Goal: Transaction & Acquisition: Purchase product/service

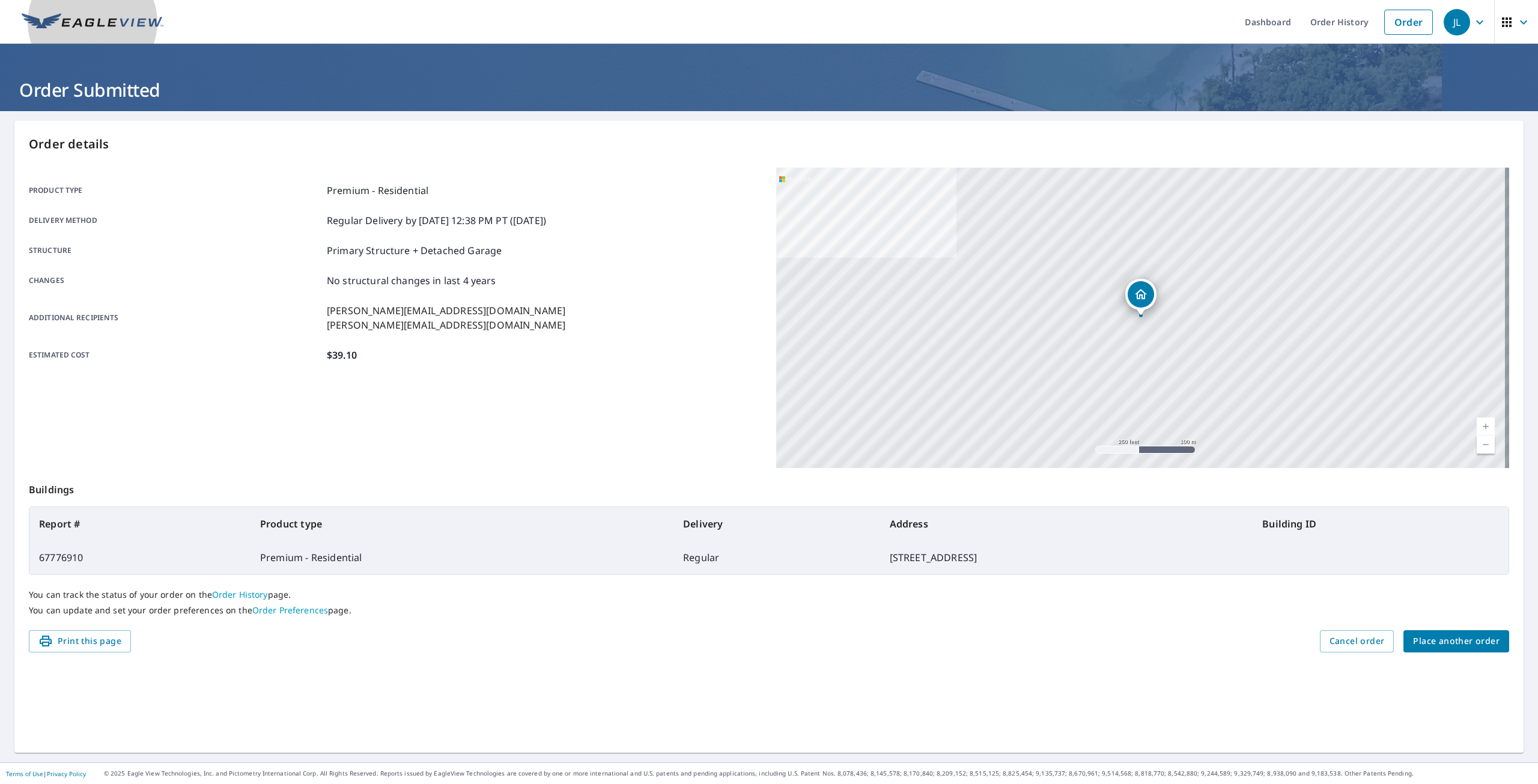
click at [56, 22] on img at bounding box center [92, 22] width 142 height 18
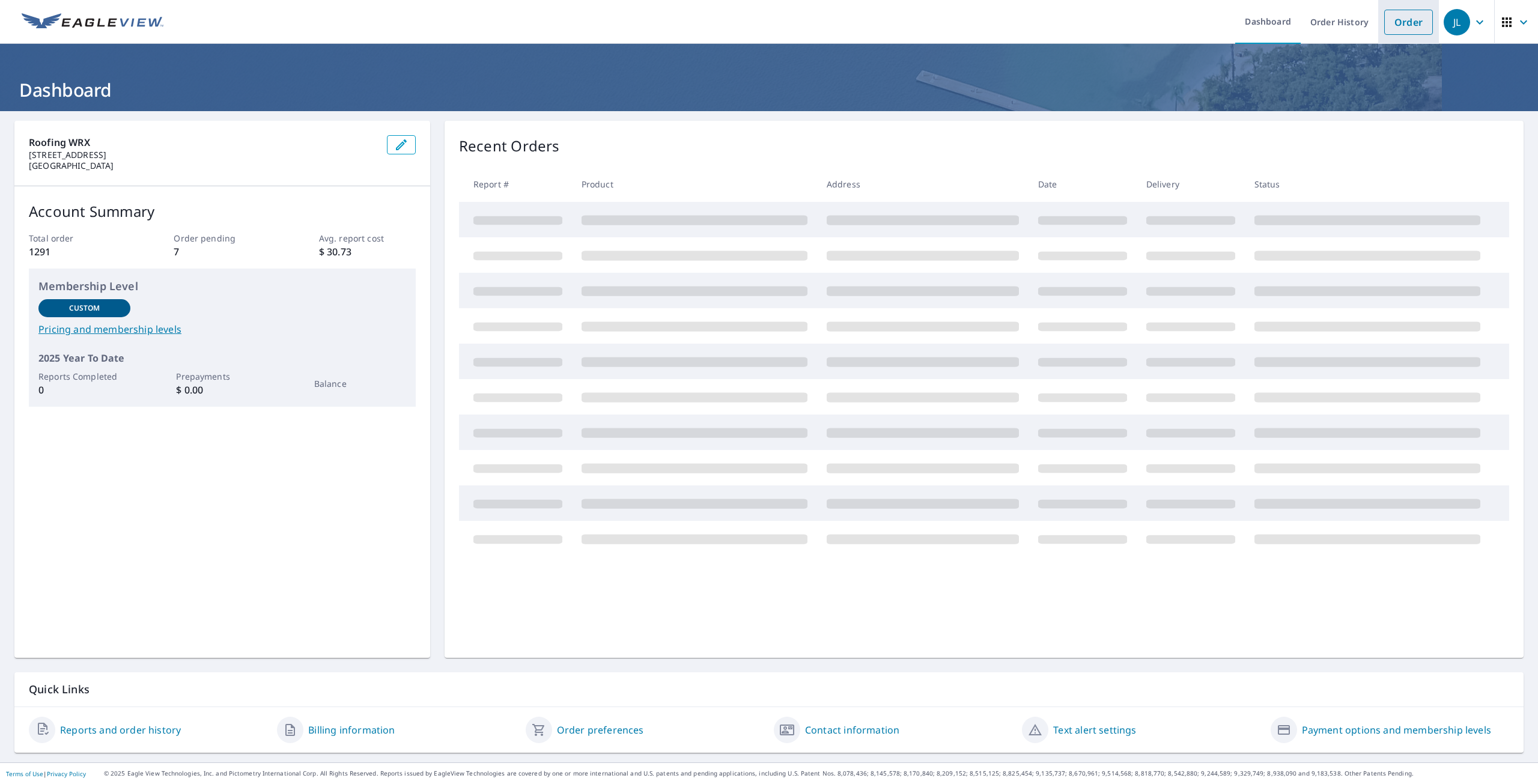
click at [1393, 22] on link "Order" at bounding box center [1408, 22] width 49 height 25
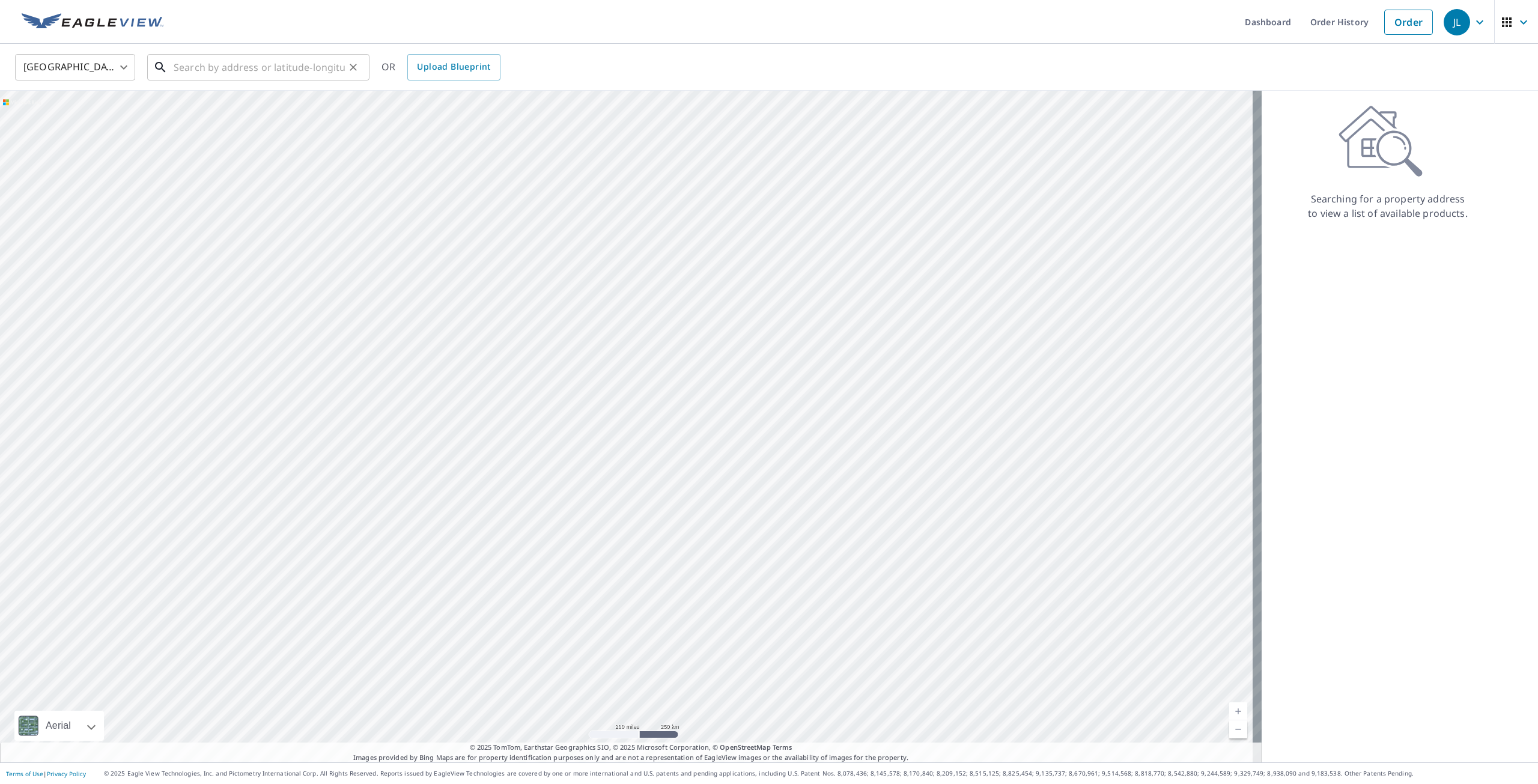
click at [280, 67] on input "text" at bounding box center [259, 67] width 171 height 34
paste input "[STREET_ADDRESS][PERSON_NAME]"
click at [247, 107] on span "[STREET_ADDRESS]" at bounding box center [265, 102] width 189 height 14
type input "[STREET_ADDRESS]"
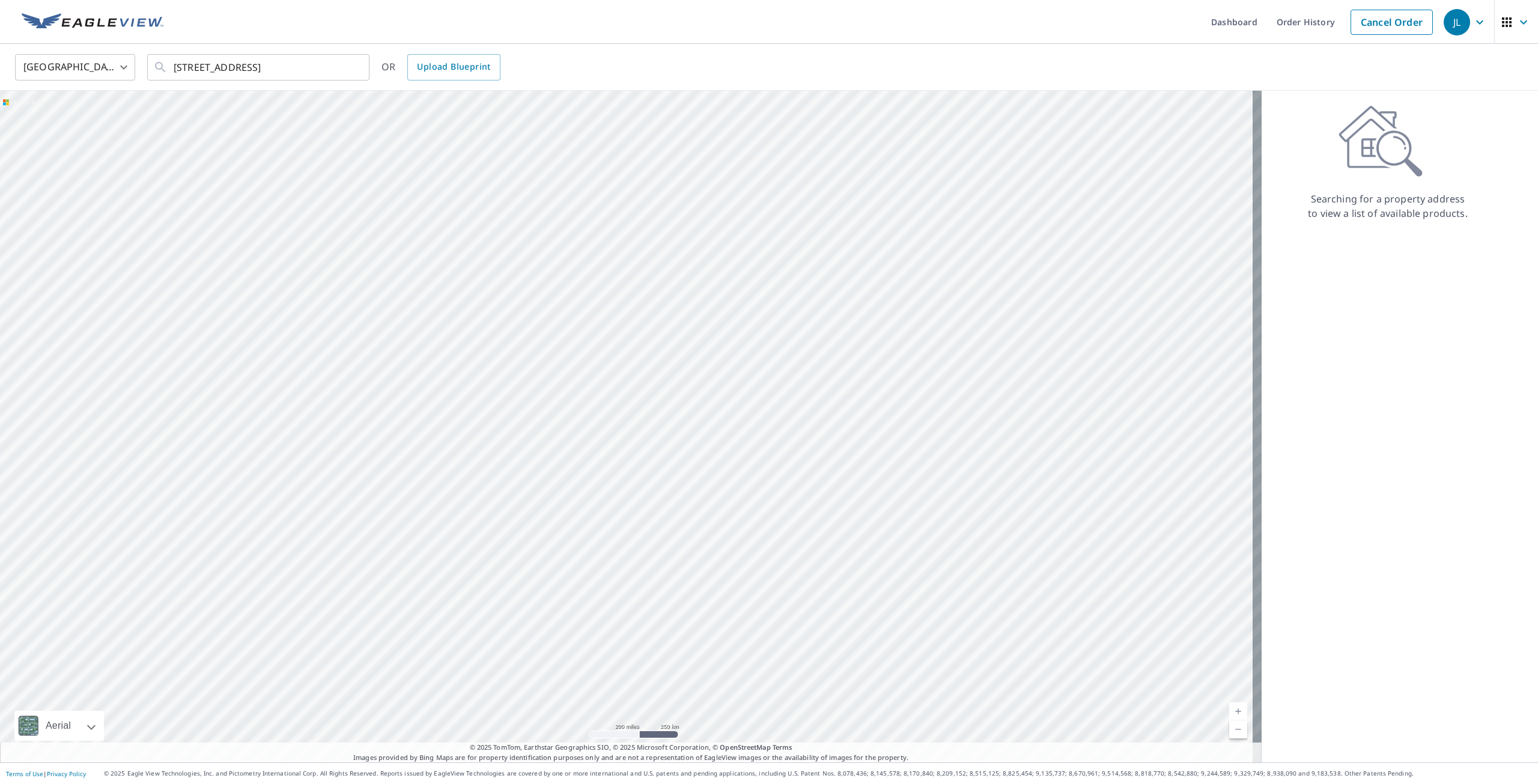
scroll to position [0, 0]
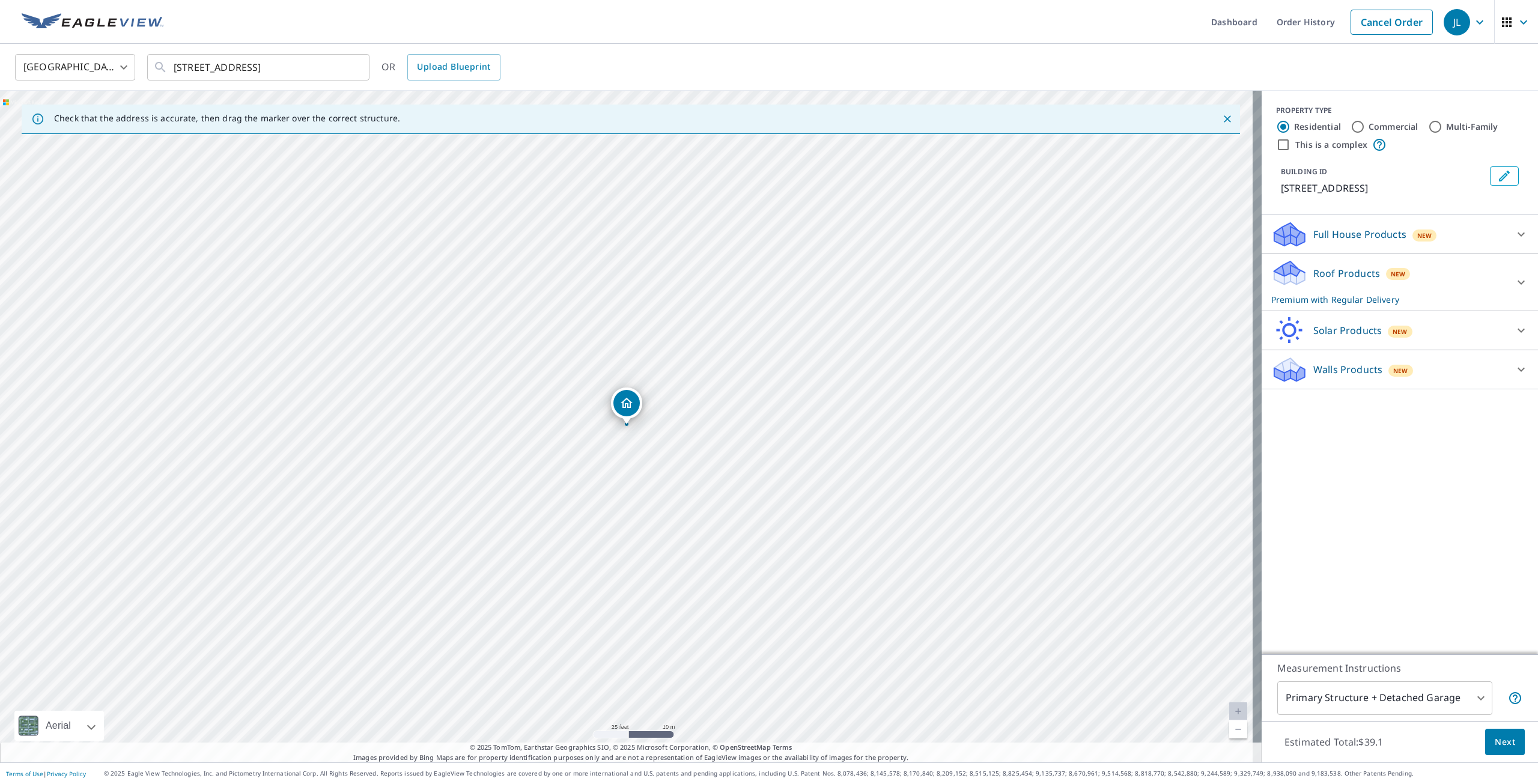
click at [1333, 298] on div "Roof Products New Premium with Regular Delivery" at bounding box center [1390, 282] width 235 height 47
click at [1333, 298] on div "Roof Products New Premium with Regular Delivery" at bounding box center [1390, 282] width 235 height 47
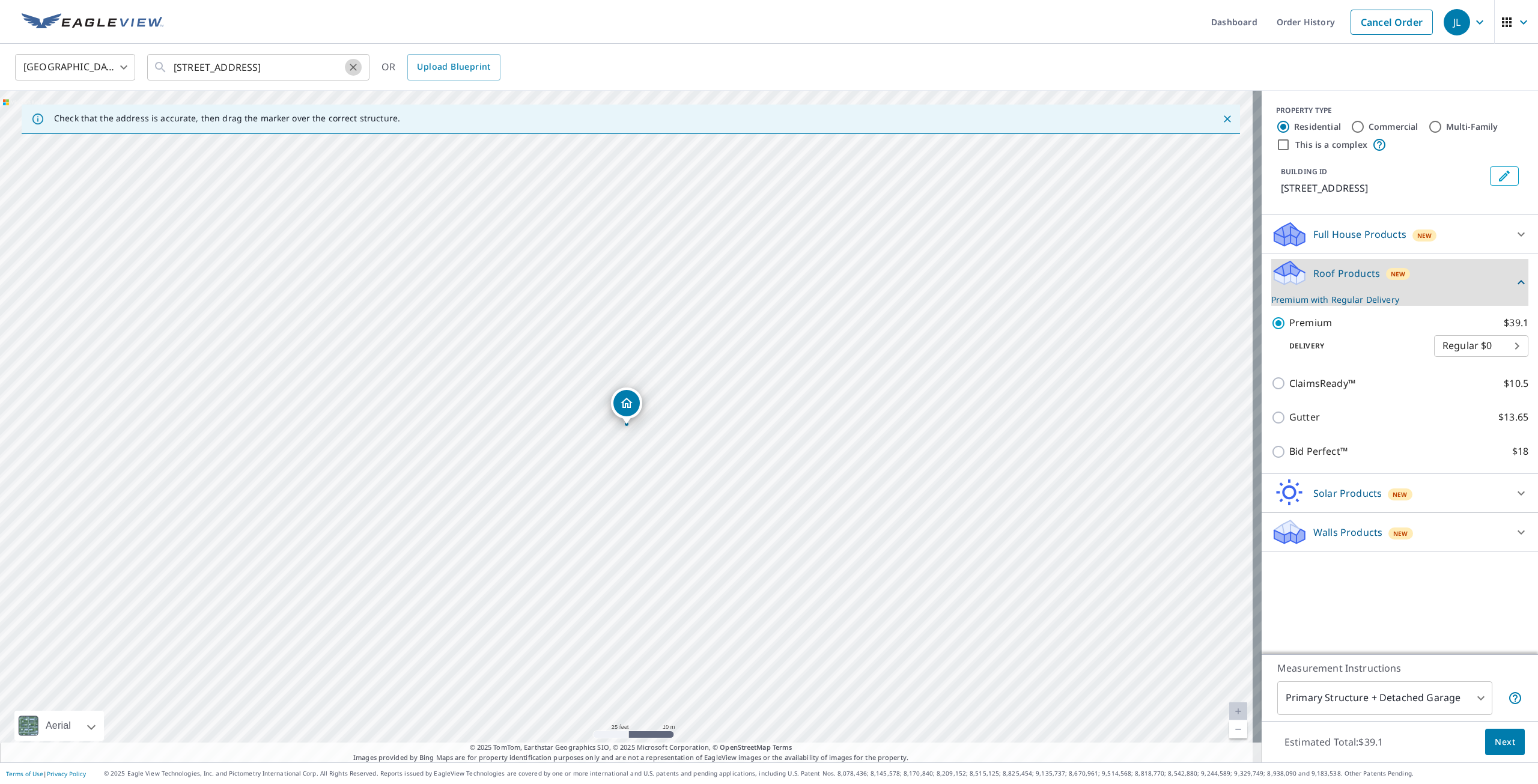
click at [355, 73] on button "Clear" at bounding box center [353, 67] width 16 height 16
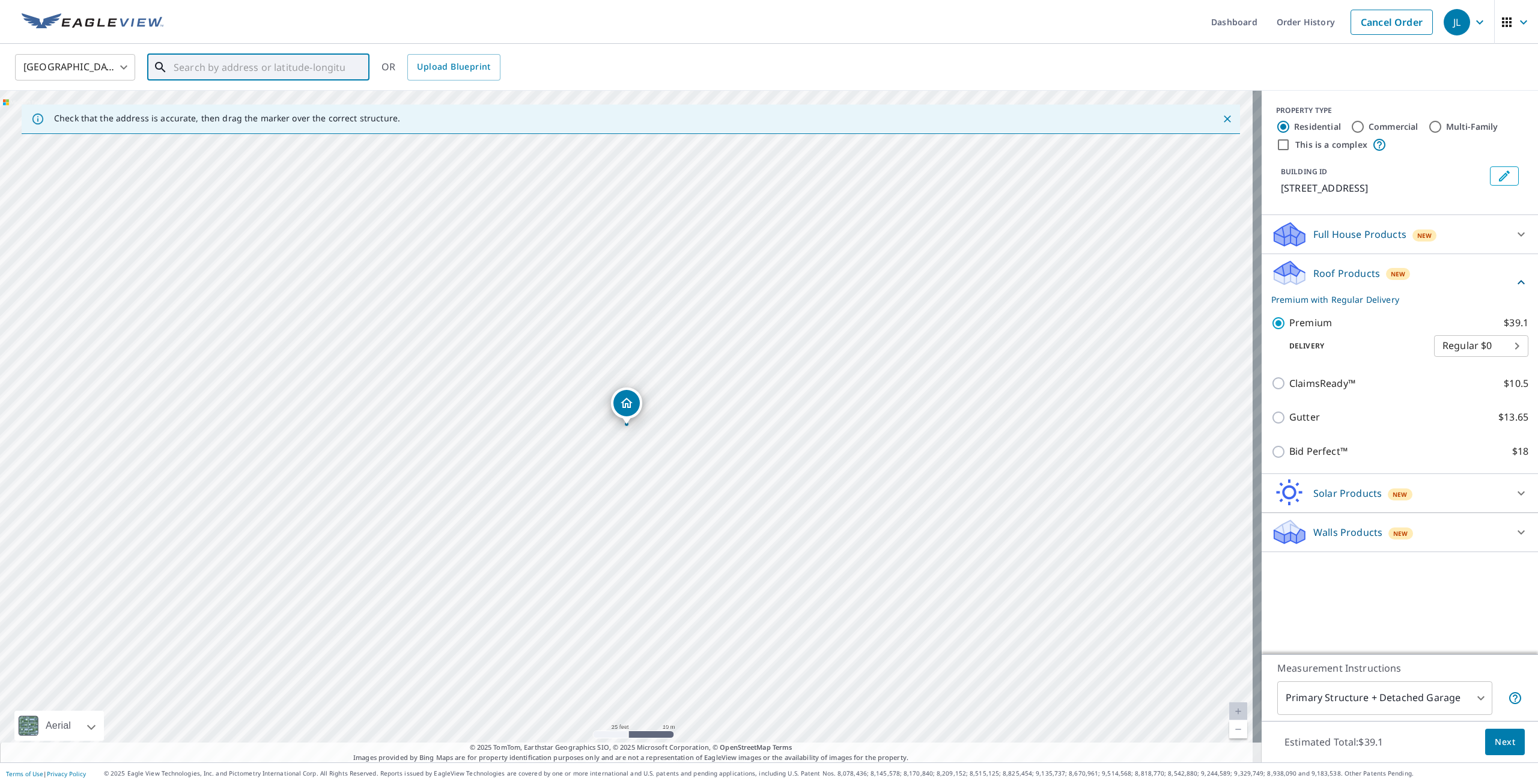
paste input "[STREET_ADDRESS][PERSON_NAME]"
click at [267, 107] on span "[STREET_ADDRESS]" at bounding box center [265, 102] width 189 height 14
type input "[STREET_ADDRESS]"
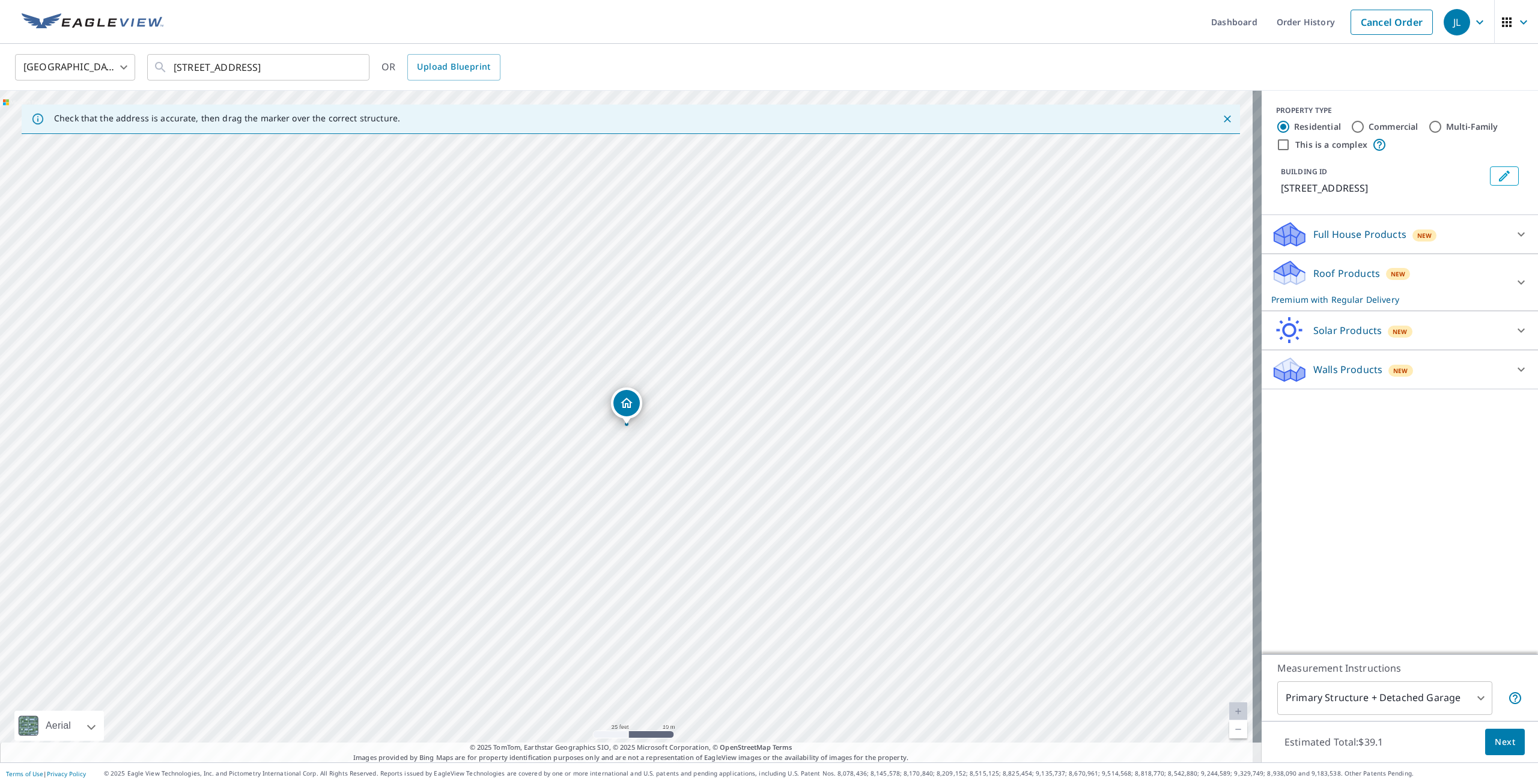
click at [1341, 280] on p "Roof Products" at bounding box center [1347, 273] width 67 height 14
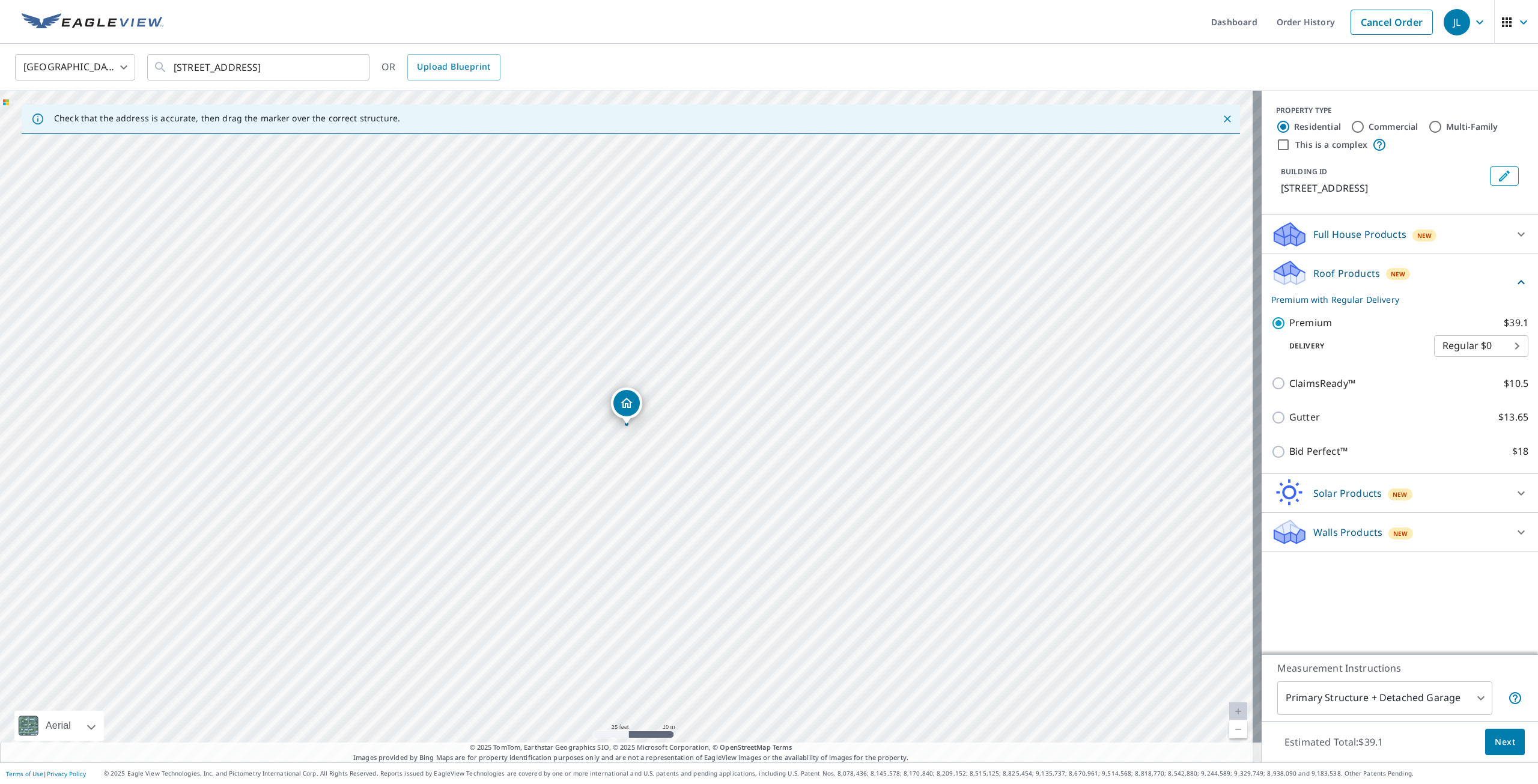
click at [1486, 737] on button "Next" at bounding box center [1505, 742] width 40 height 27
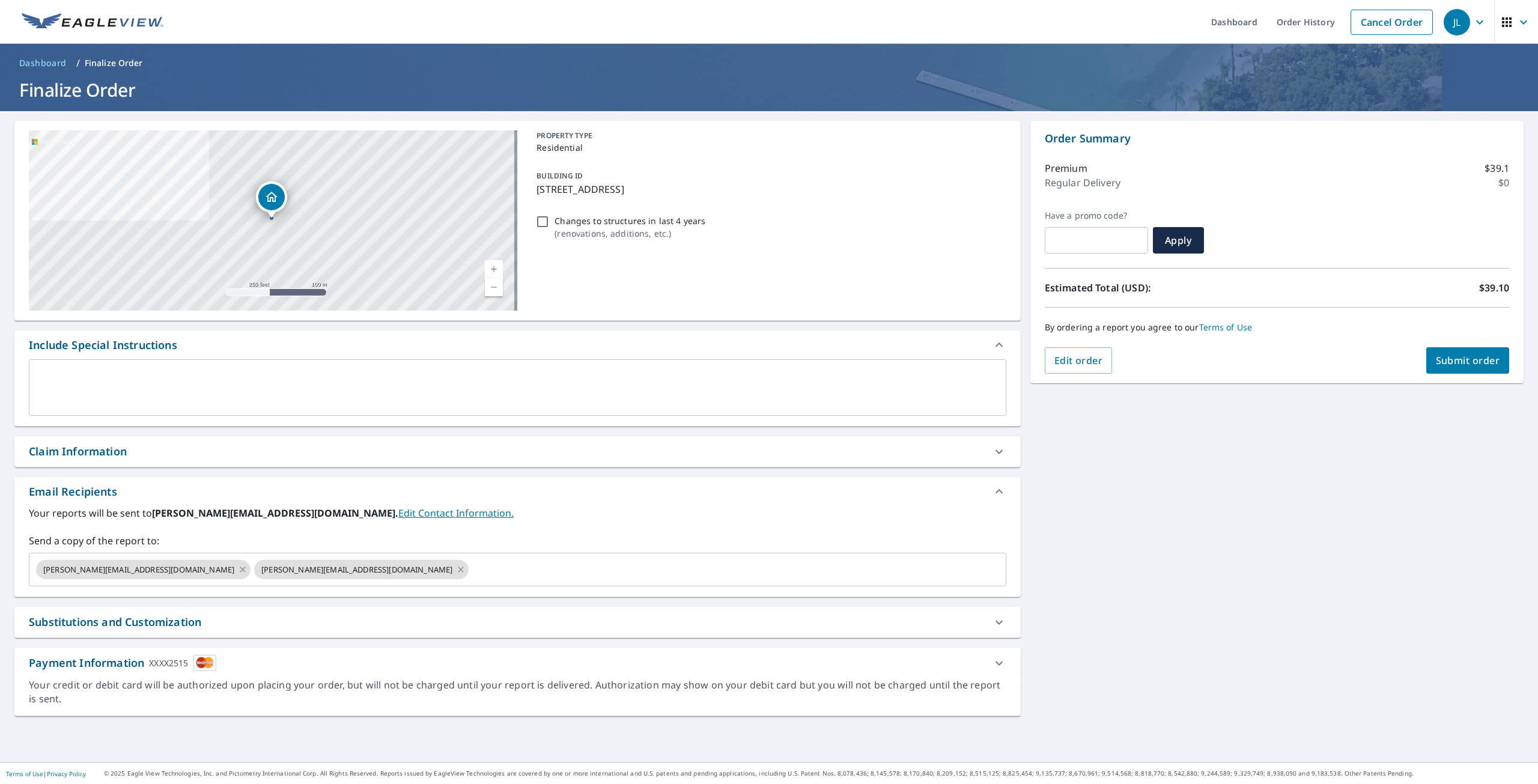
click at [148, 449] on div "Claim Information" at bounding box center [506, 451] width 956 height 16
checkbox input "true"
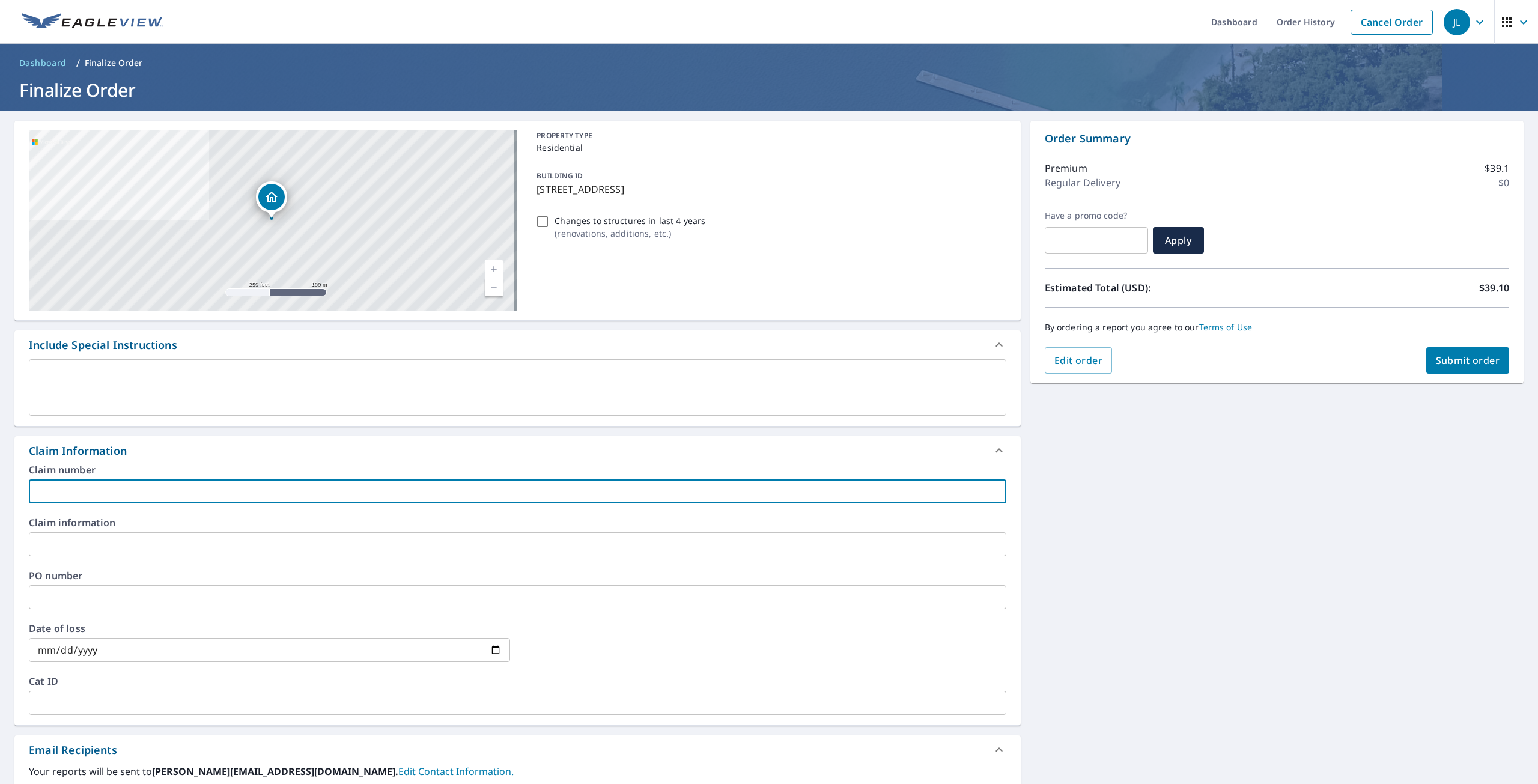
click at [90, 490] on input "text" at bounding box center [517, 491] width 978 height 24
paste input "88700_01"
type input "88700_01"
checkbox input "true"
type input "88700_01"
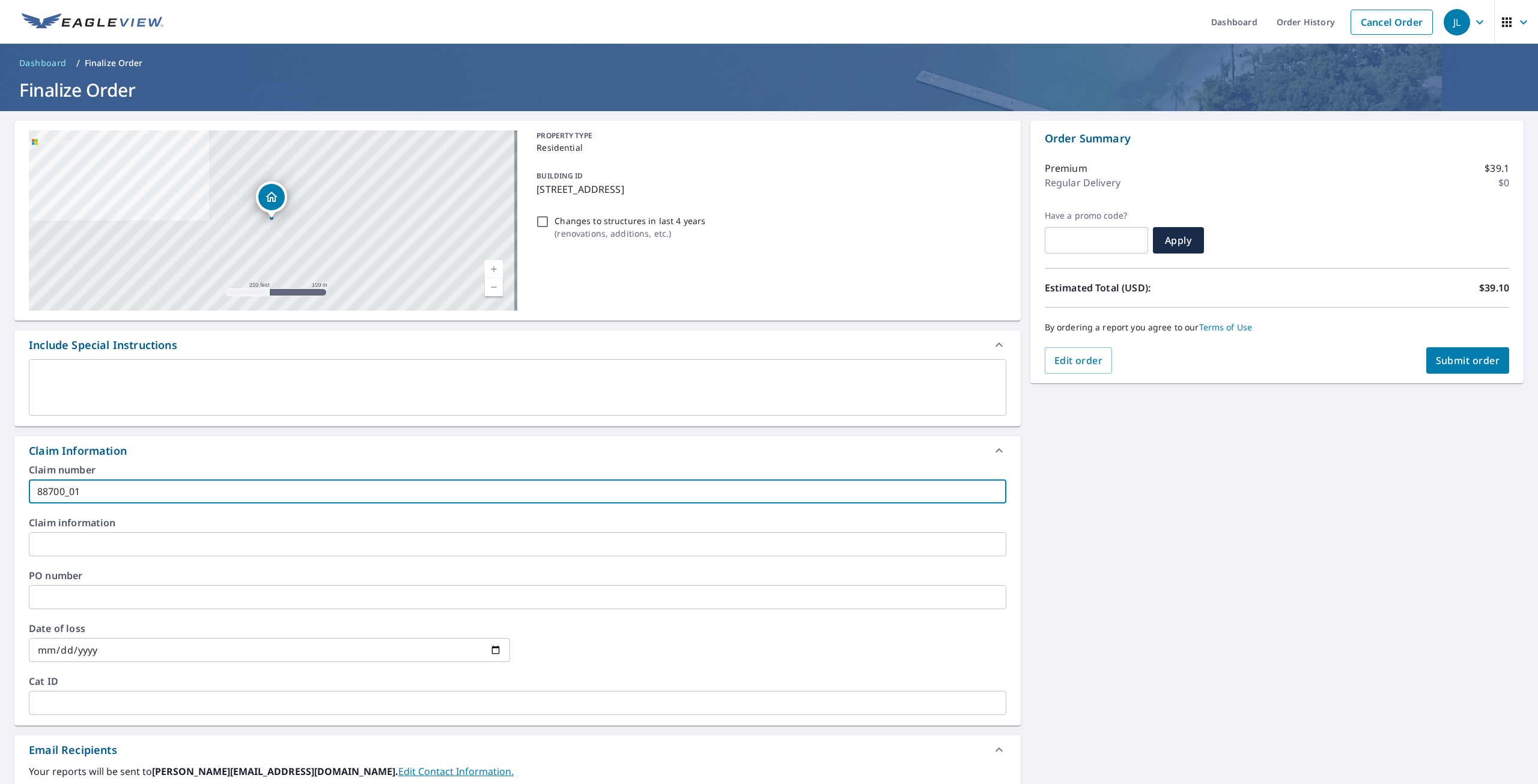
click at [1456, 371] on button "Submit order" at bounding box center [1468, 360] width 83 height 26
checkbox input "true"
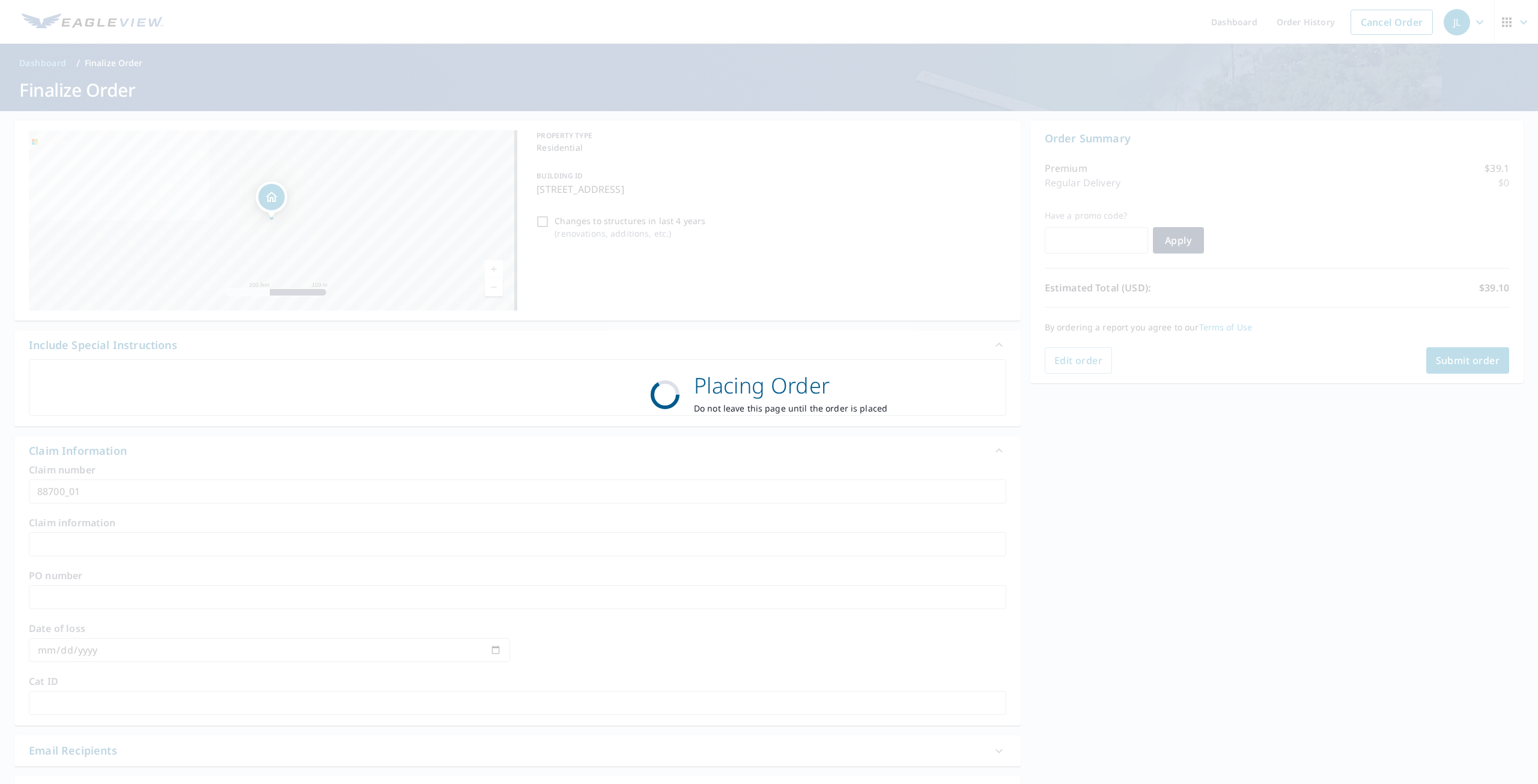
click at [1426, 347] on button "Submit order" at bounding box center [1468, 360] width 83 height 26
checkbox input "true"
